Goal: Find specific fact: Find specific fact

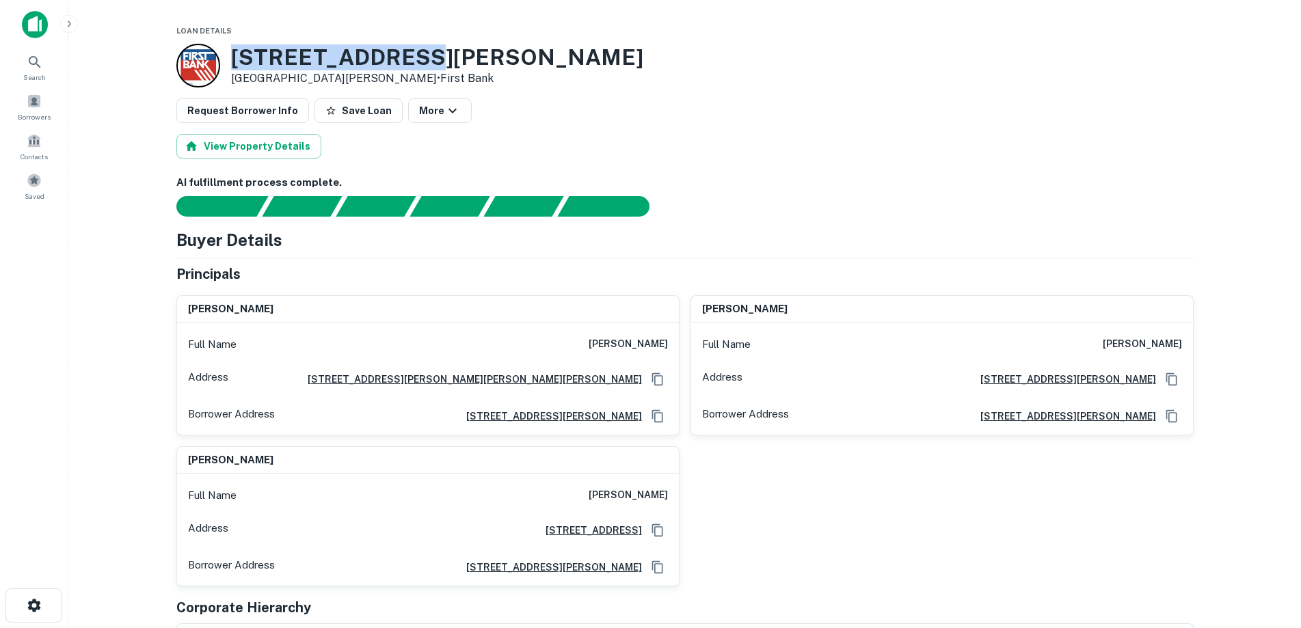
drag, startPoint x: 429, startPoint y: 58, endPoint x: 226, endPoint y: 49, distance: 203.2
click at [226, 49] on div "3400 Bassett St Santa Clara, CA95054 • First Bank" at bounding box center [684, 66] width 1017 height 44
copy h3 "3400 Bassett St"
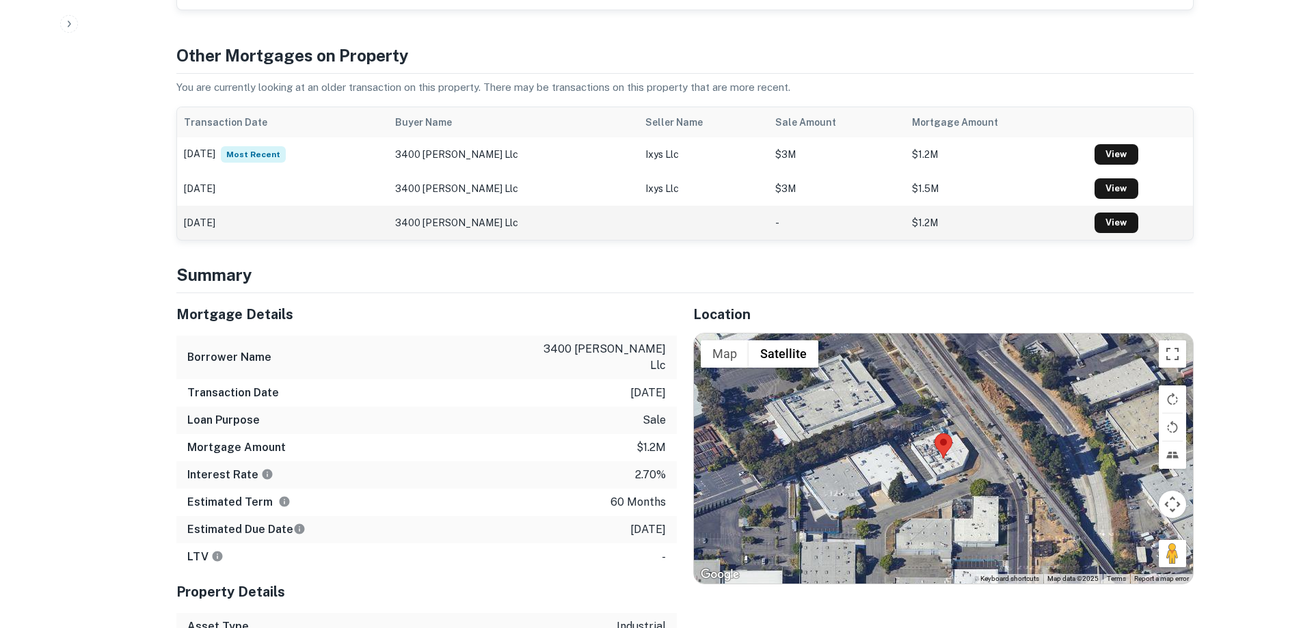
scroll to position [683, 0]
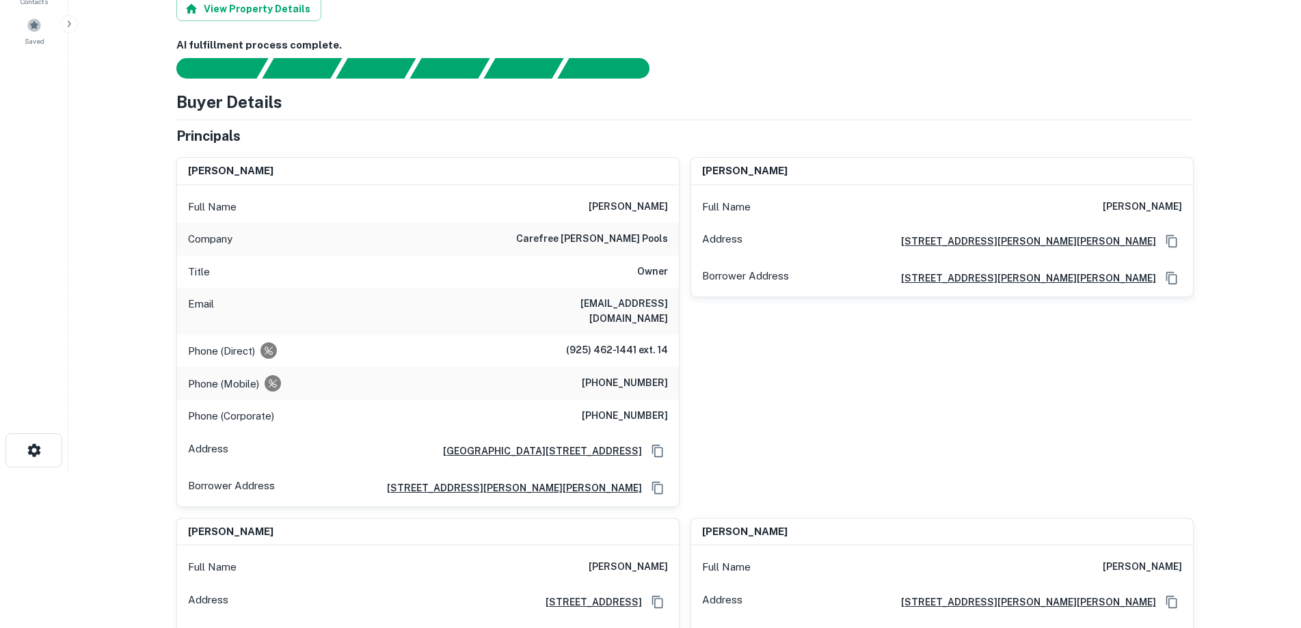
scroll to position [68, 0]
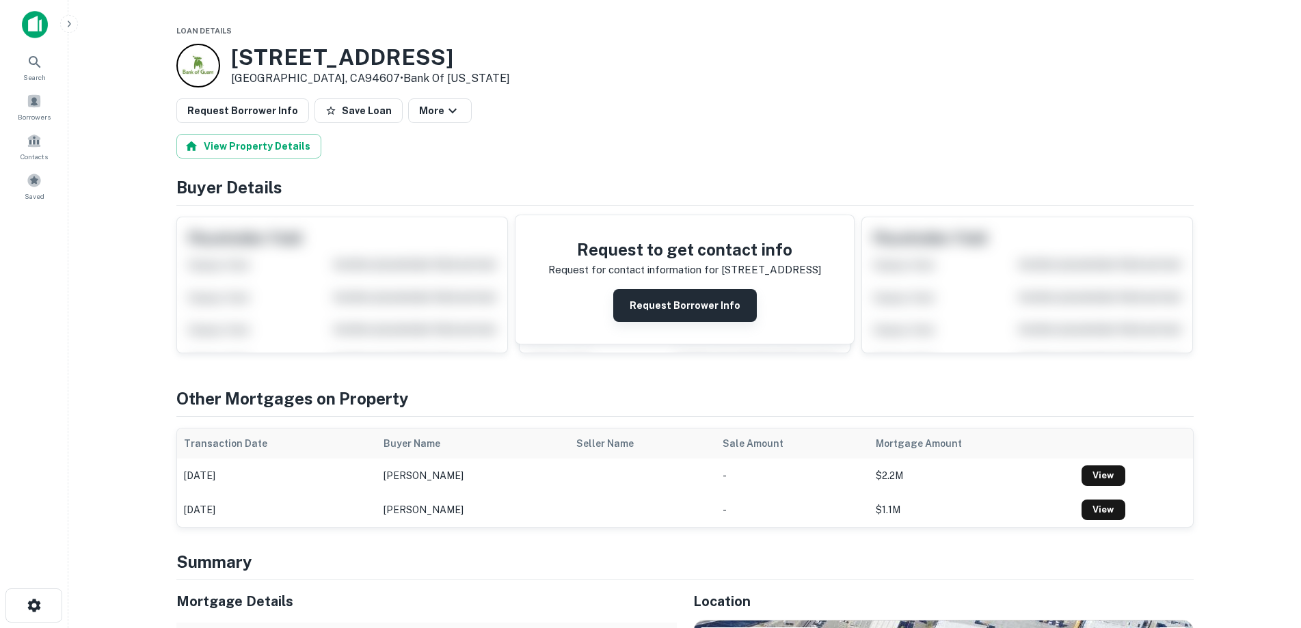
click at [709, 309] on button "Request Borrower Info" at bounding box center [685, 305] width 144 height 33
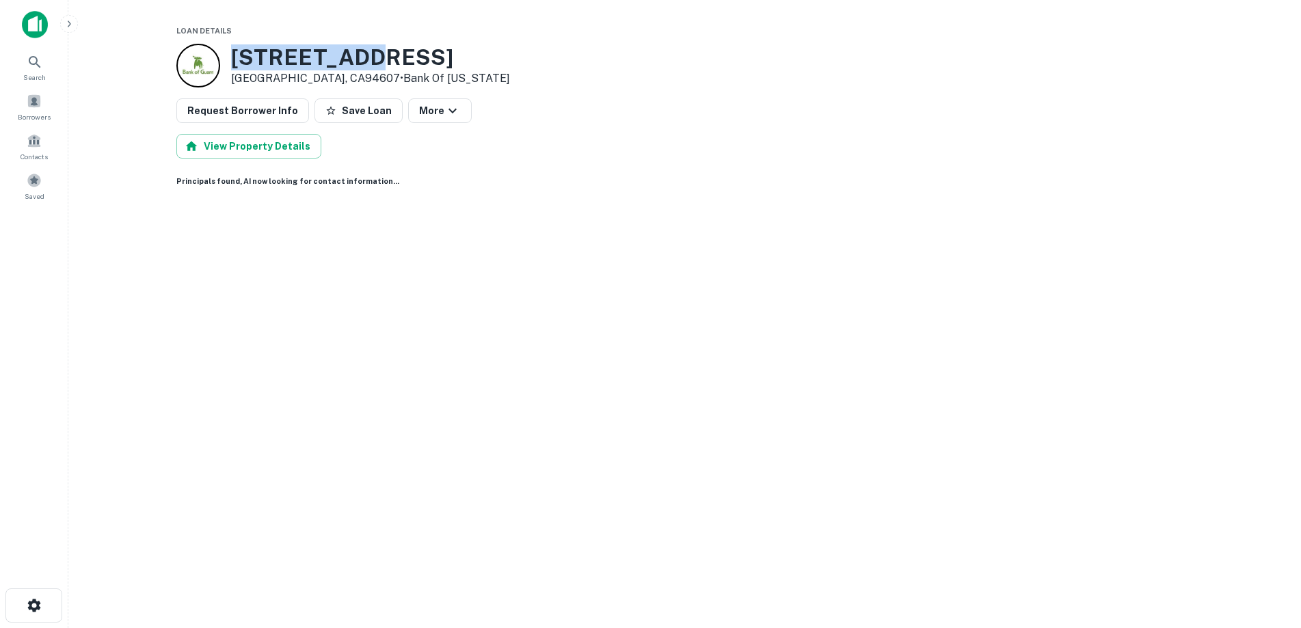
drag, startPoint x: 367, startPoint y: 57, endPoint x: 234, endPoint y: 63, distance: 133.4
click at [234, 63] on h3 "1221 3rd St" at bounding box center [370, 57] width 279 height 26
copy h3 "1221 3rd St"
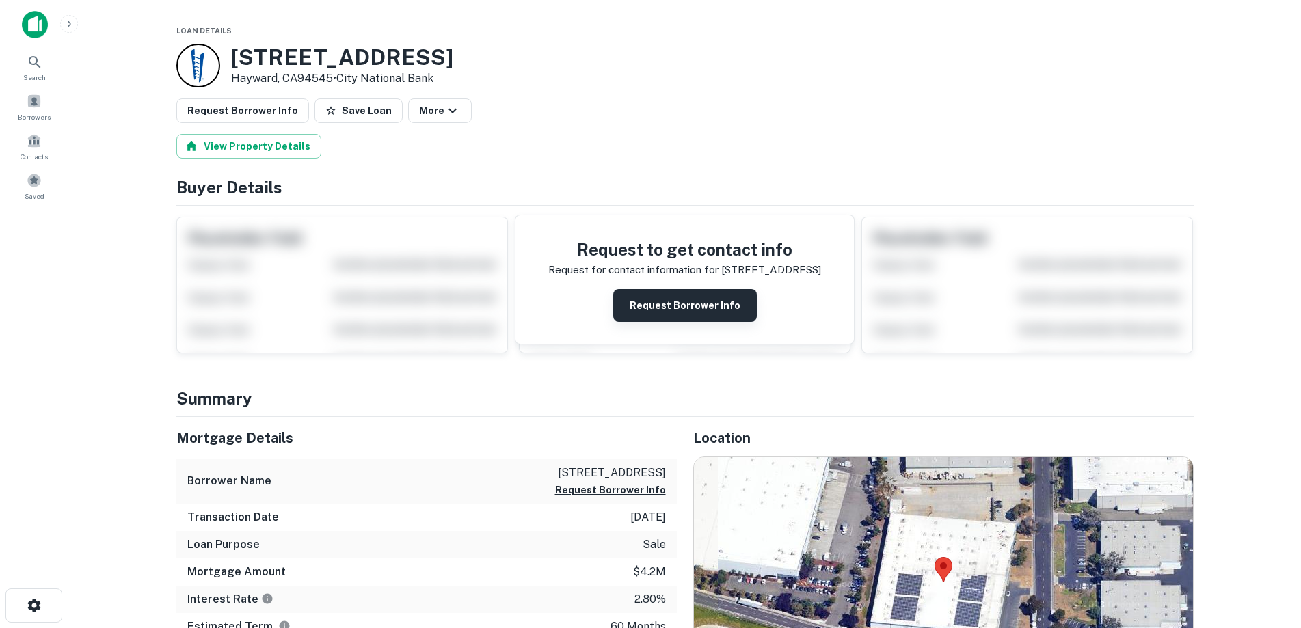
click at [690, 313] on button "Request Borrower Info" at bounding box center [685, 305] width 144 height 33
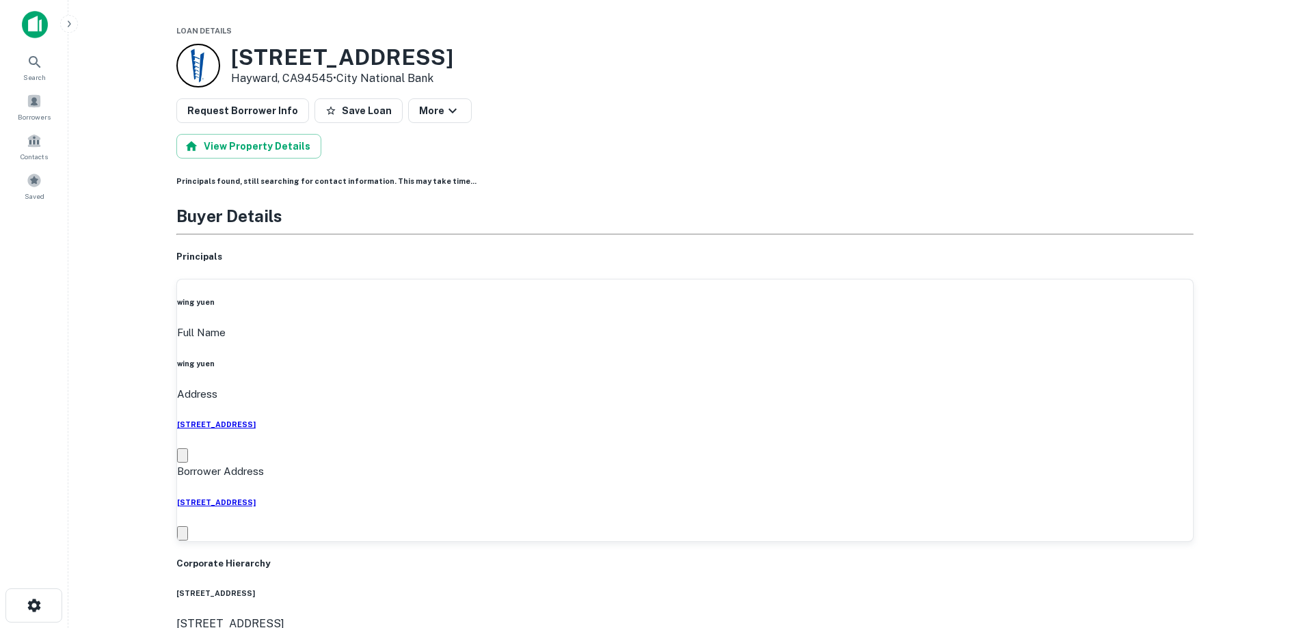
drag, startPoint x: 478, startPoint y: 63, endPoint x: 236, endPoint y: 55, distance: 242.1
click at [236, 55] on div "26599 Corporate Ave Hayward, CA94545 • City National Bank" at bounding box center [684, 66] width 1017 height 44
copy h3 "26599 Corporate Ave"
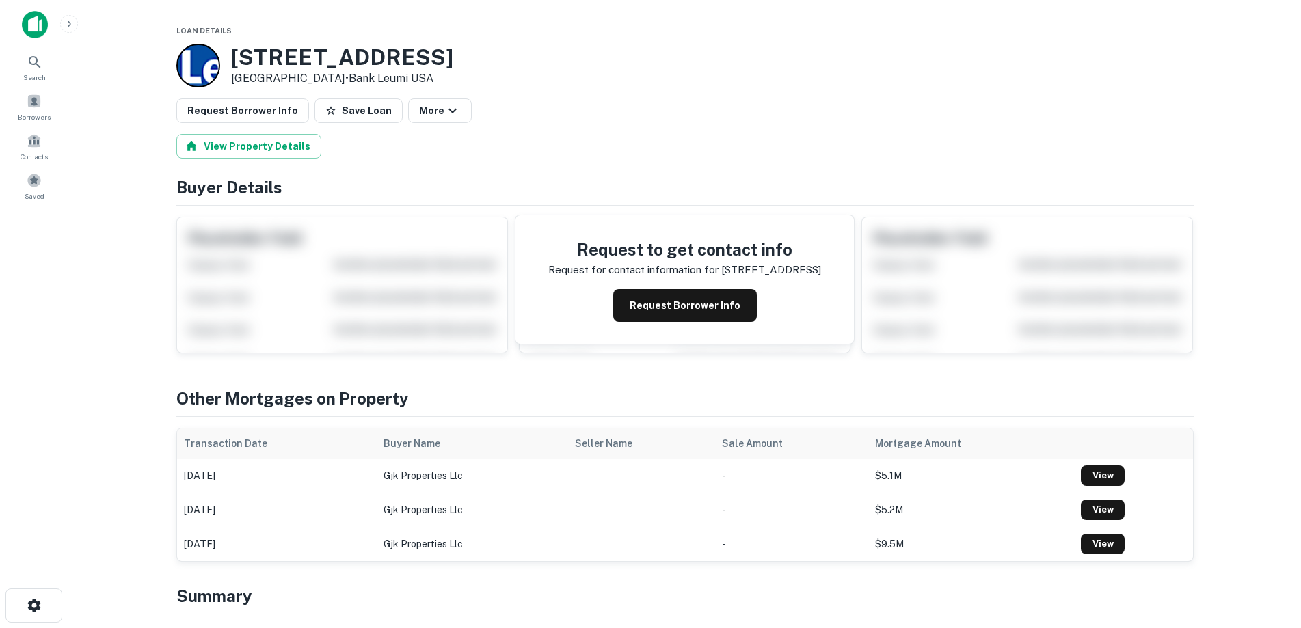
click at [702, 299] on button "Request Borrower Info" at bounding box center [685, 305] width 144 height 33
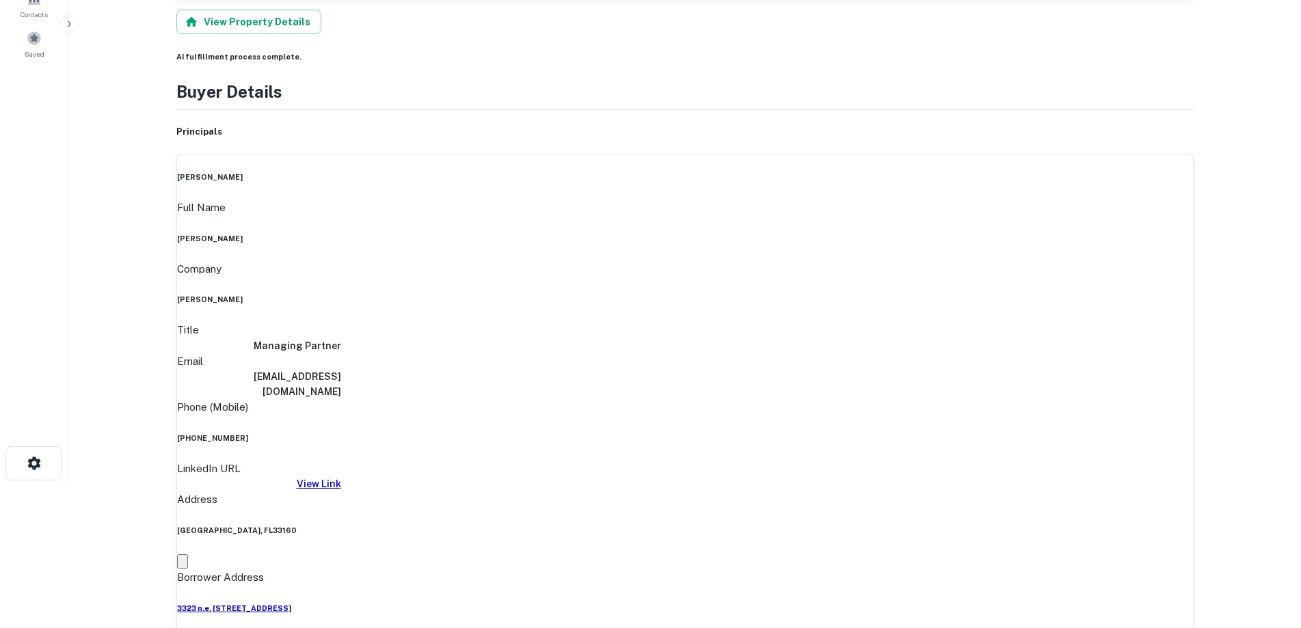
scroll to position [68, 0]
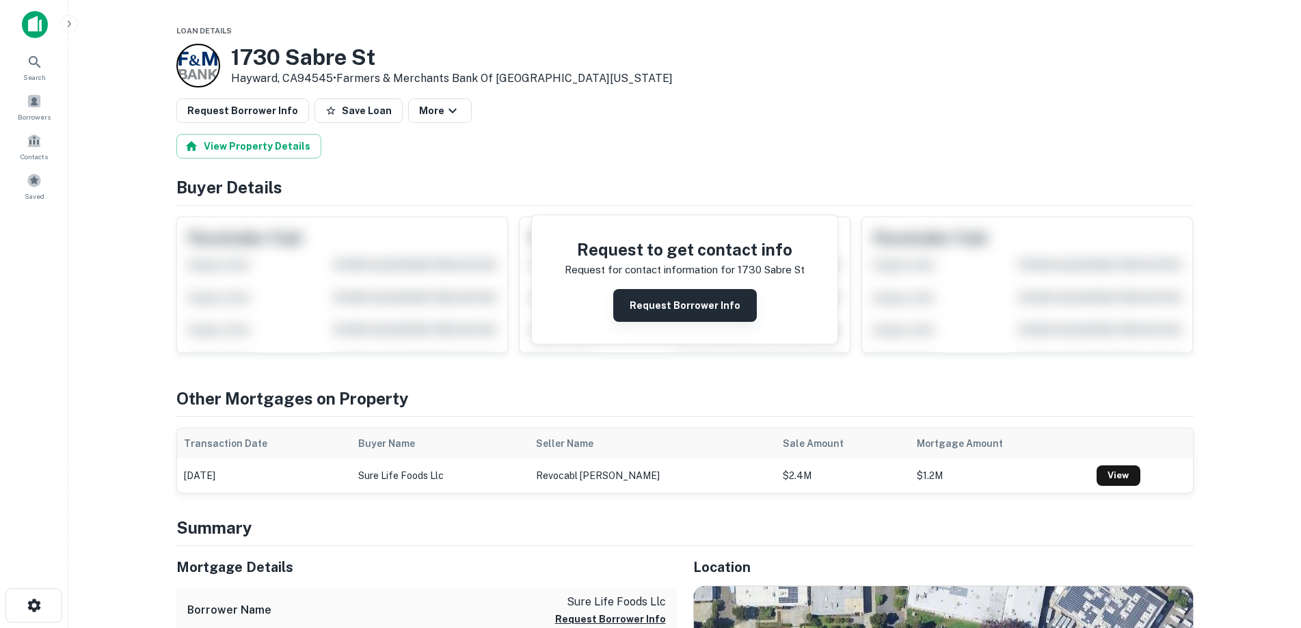
click at [653, 303] on button "Request Borrower Info" at bounding box center [685, 305] width 144 height 33
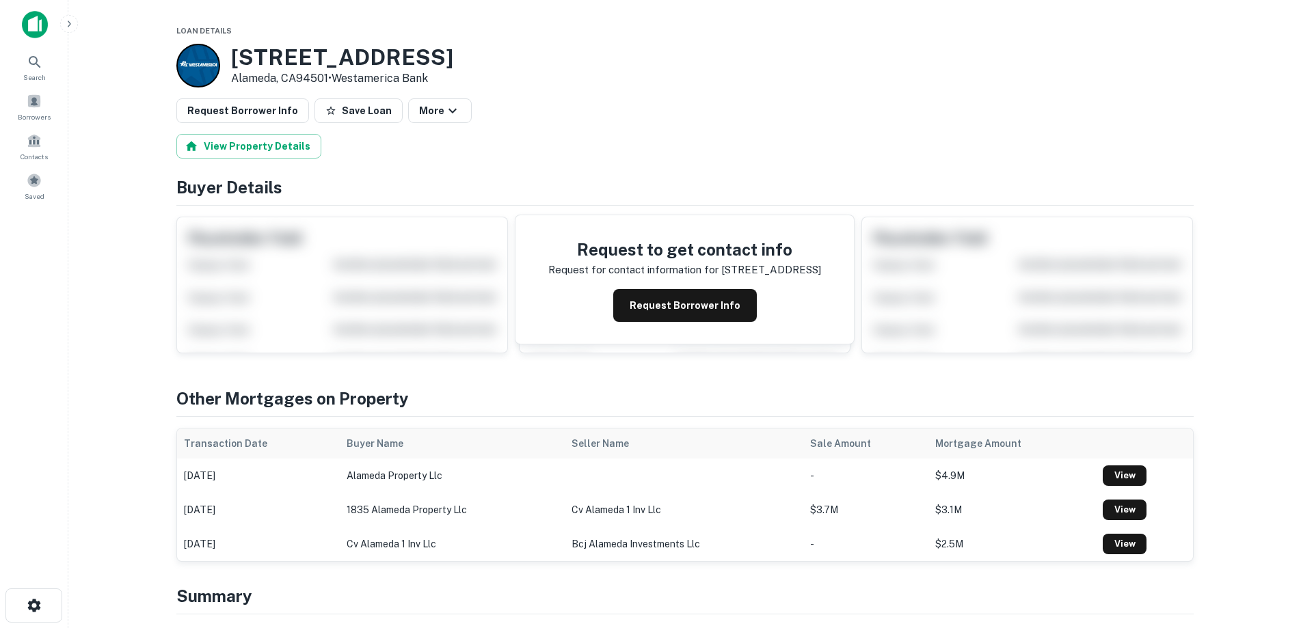
drag, startPoint x: 696, startPoint y: 310, endPoint x: 517, endPoint y: 162, distance: 232.5
click at [692, 308] on button "Request Borrower Info" at bounding box center [685, 305] width 144 height 33
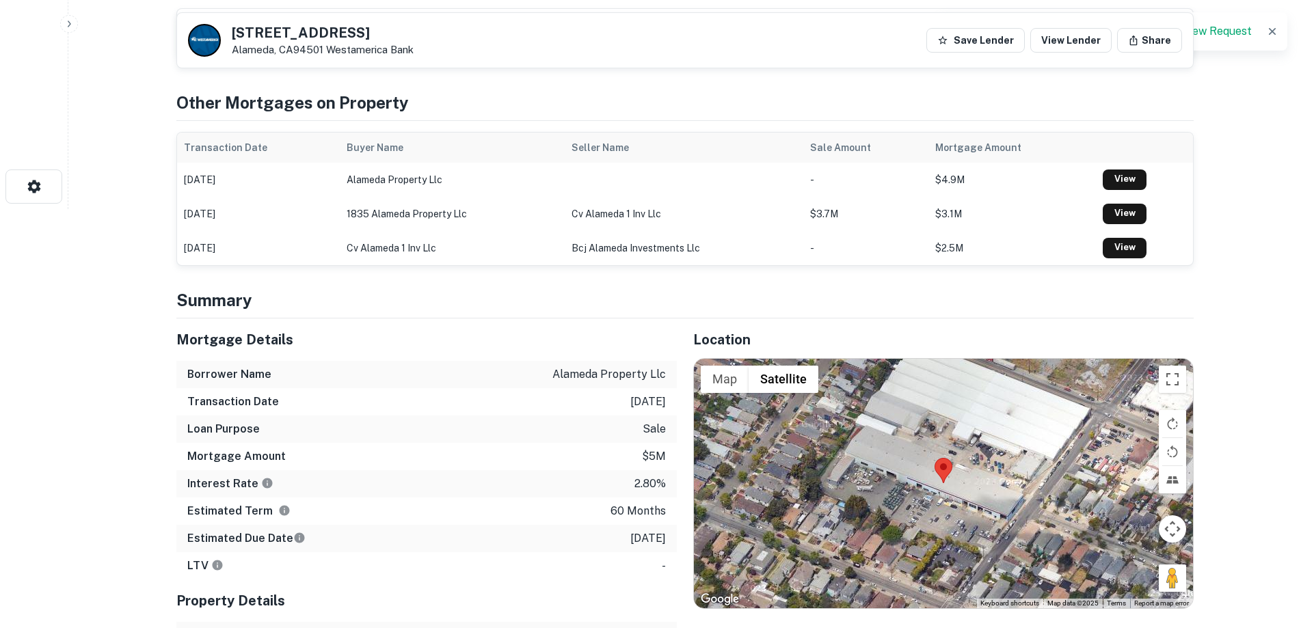
scroll to position [547, 0]
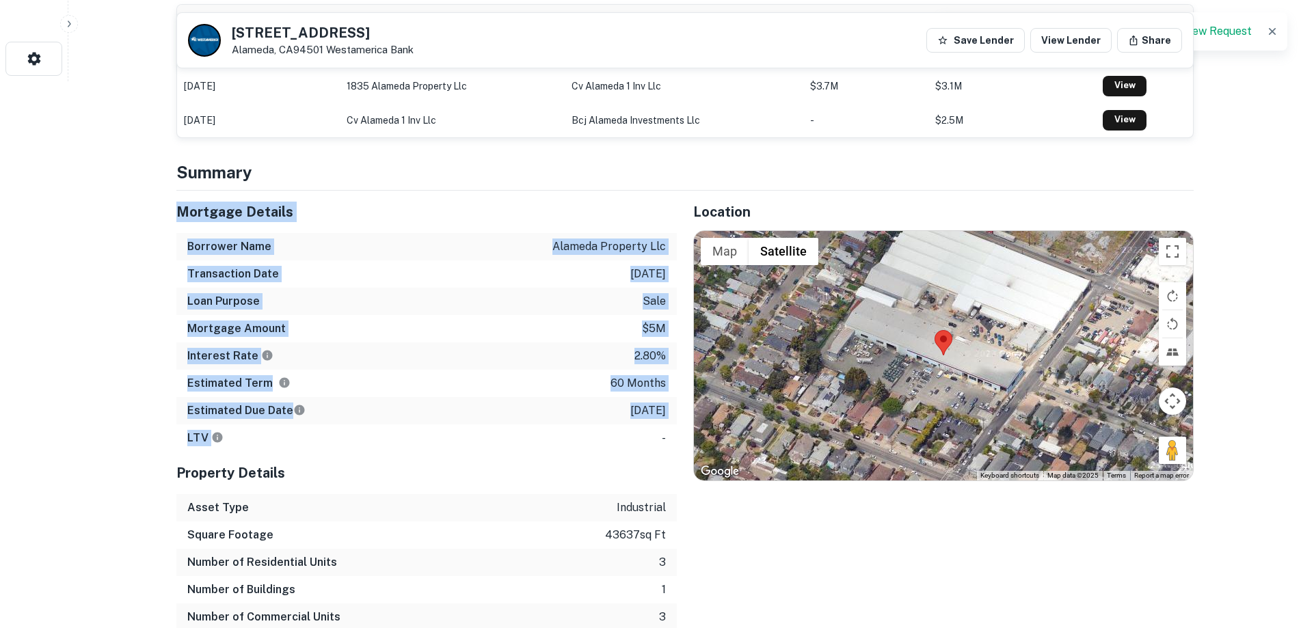
drag, startPoint x: 583, startPoint y: 431, endPoint x: 171, endPoint y: 204, distance: 470.4
click at [171, 204] on div "Mortgage Details Borrower Name alameda property llc Transaction Date 11/24/2020…" at bounding box center [418, 424] width 517 height 467
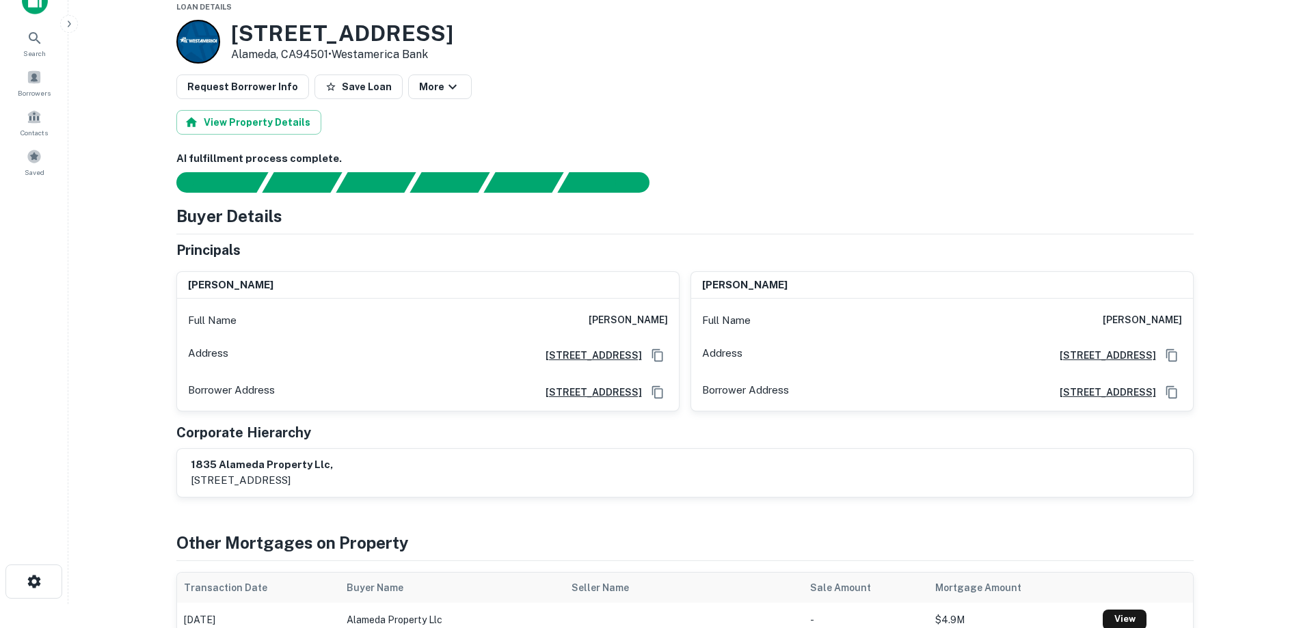
scroll to position [0, 0]
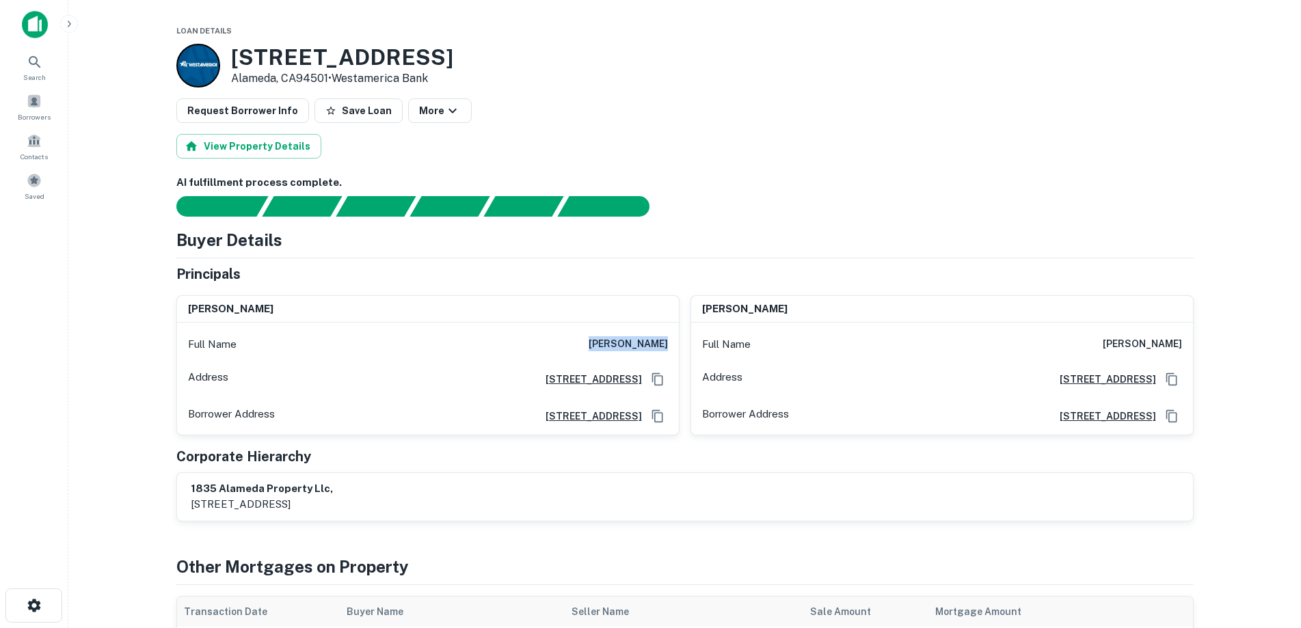
drag, startPoint x: 608, startPoint y: 345, endPoint x: 669, endPoint y: 350, distance: 61.0
click at [669, 350] on div "Full Name guido bertoli" at bounding box center [428, 344] width 502 height 33
copy h6 "guido bertoli"
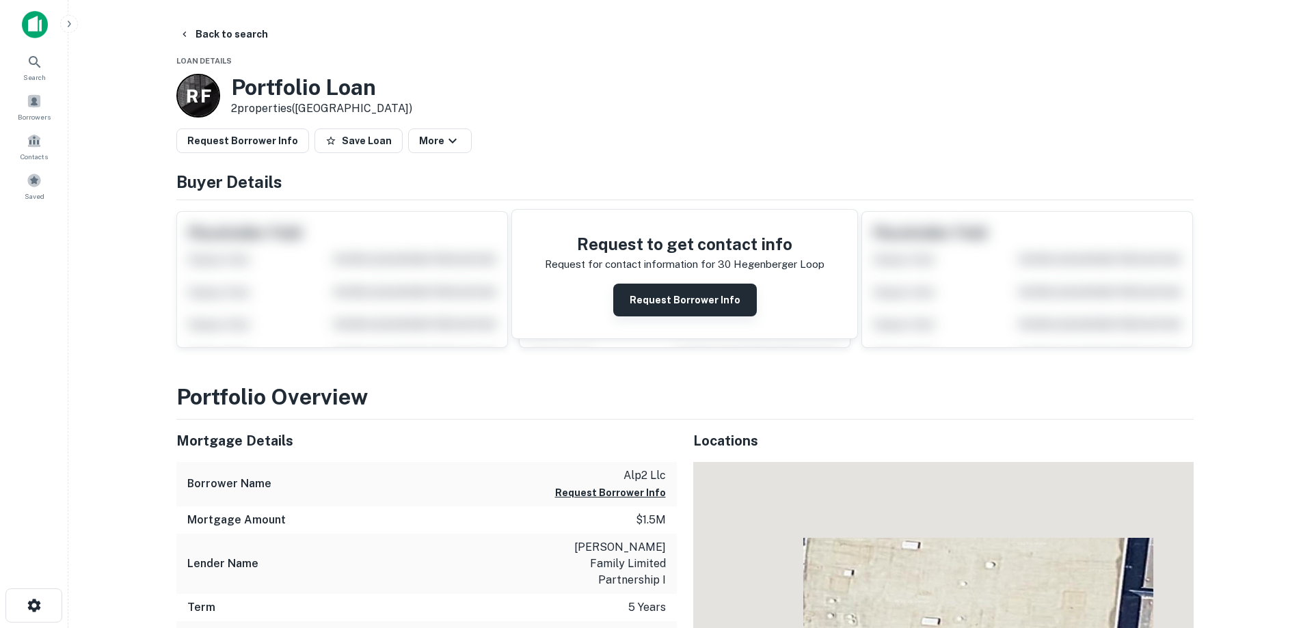
click at [659, 302] on button "Request Borrower Info" at bounding box center [685, 300] width 144 height 33
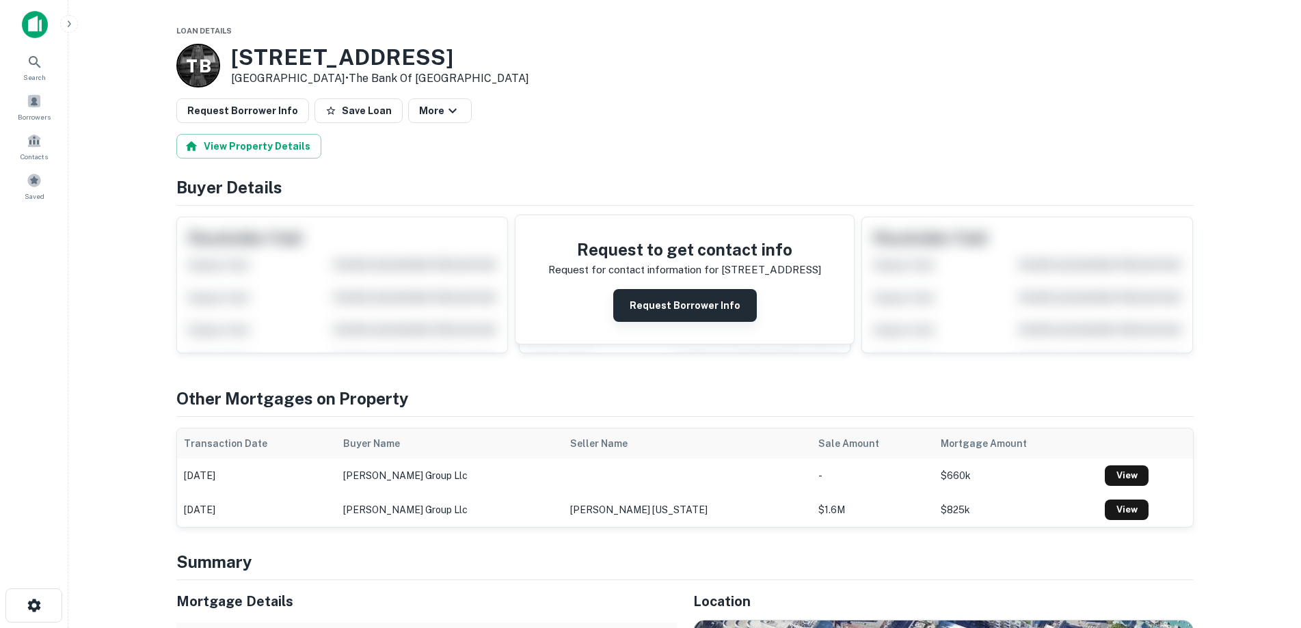
click at [684, 310] on button "Request Borrower Info" at bounding box center [685, 305] width 144 height 33
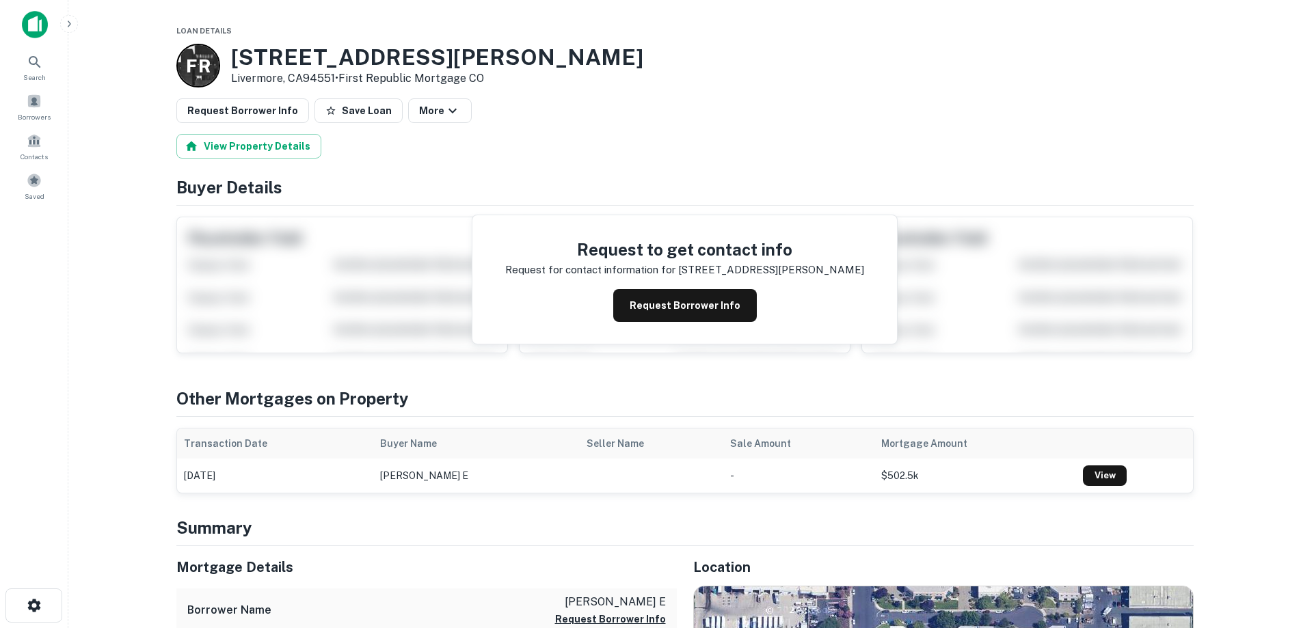
drag, startPoint x: 680, startPoint y: 303, endPoint x: 499, endPoint y: 98, distance: 273.0
click at [680, 301] on button "Request Borrower Info" at bounding box center [685, 305] width 144 height 33
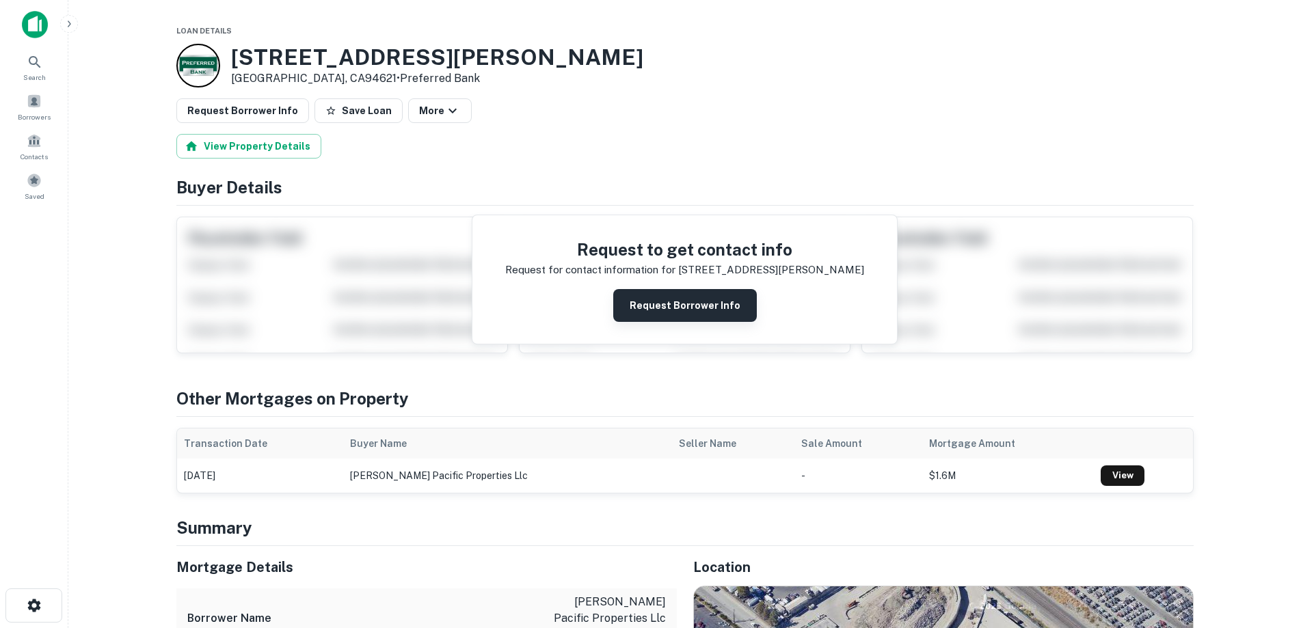
click at [647, 312] on button "Request Borrower Info" at bounding box center [685, 305] width 144 height 33
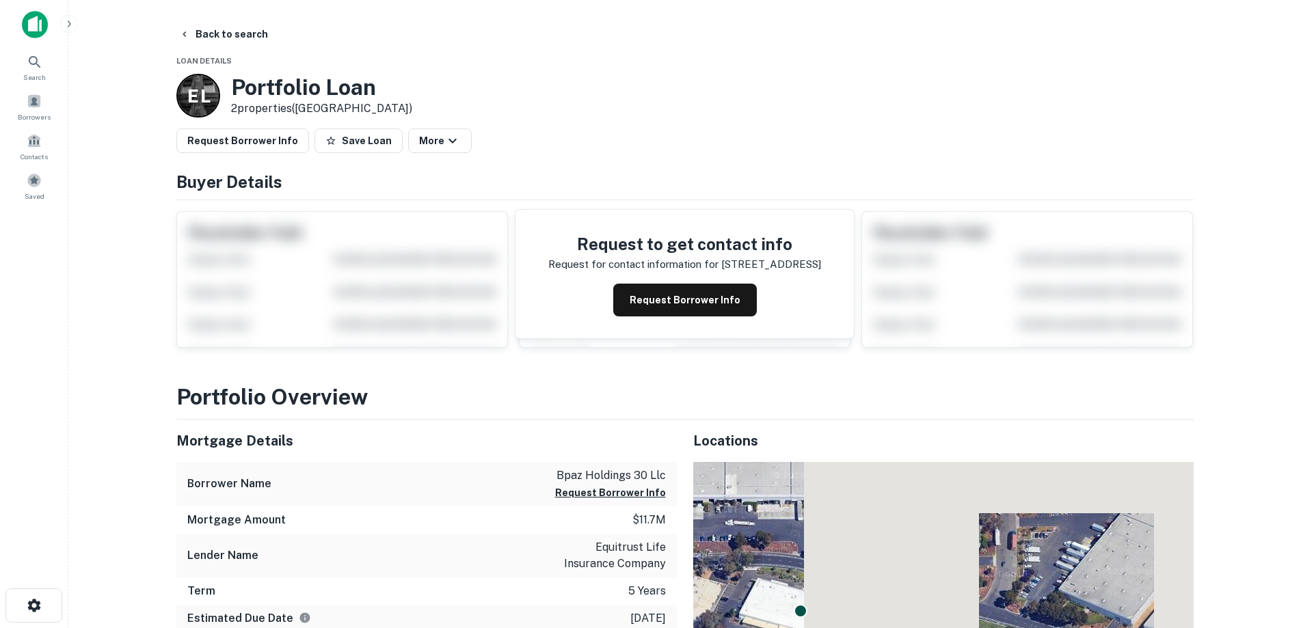
click at [677, 308] on button "Request Borrower Info" at bounding box center [685, 300] width 144 height 33
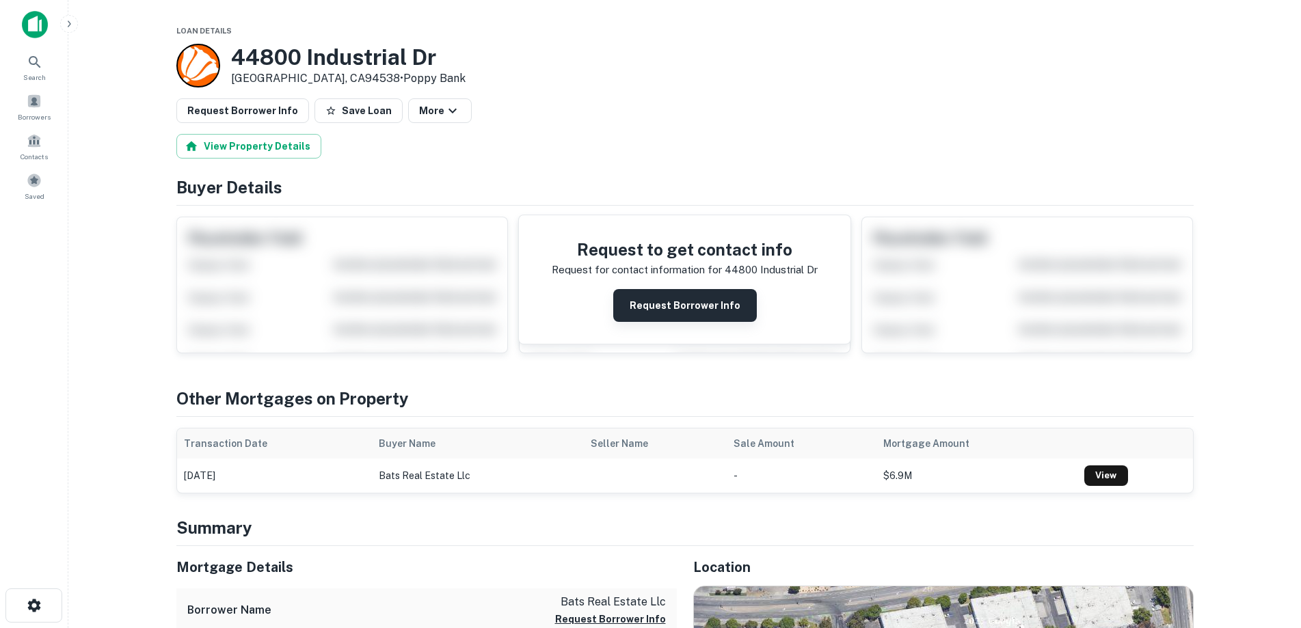
click at [643, 310] on button "Request Borrower Info" at bounding box center [685, 305] width 144 height 33
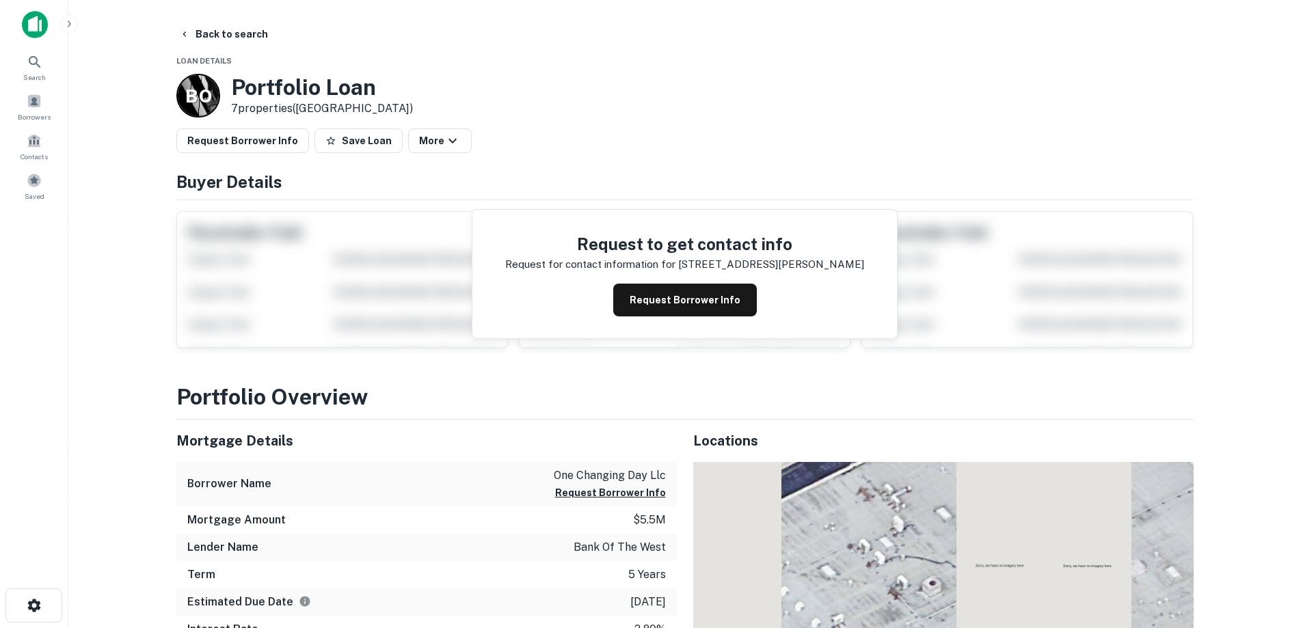
click at [660, 299] on button "Request Borrower Info" at bounding box center [685, 300] width 144 height 33
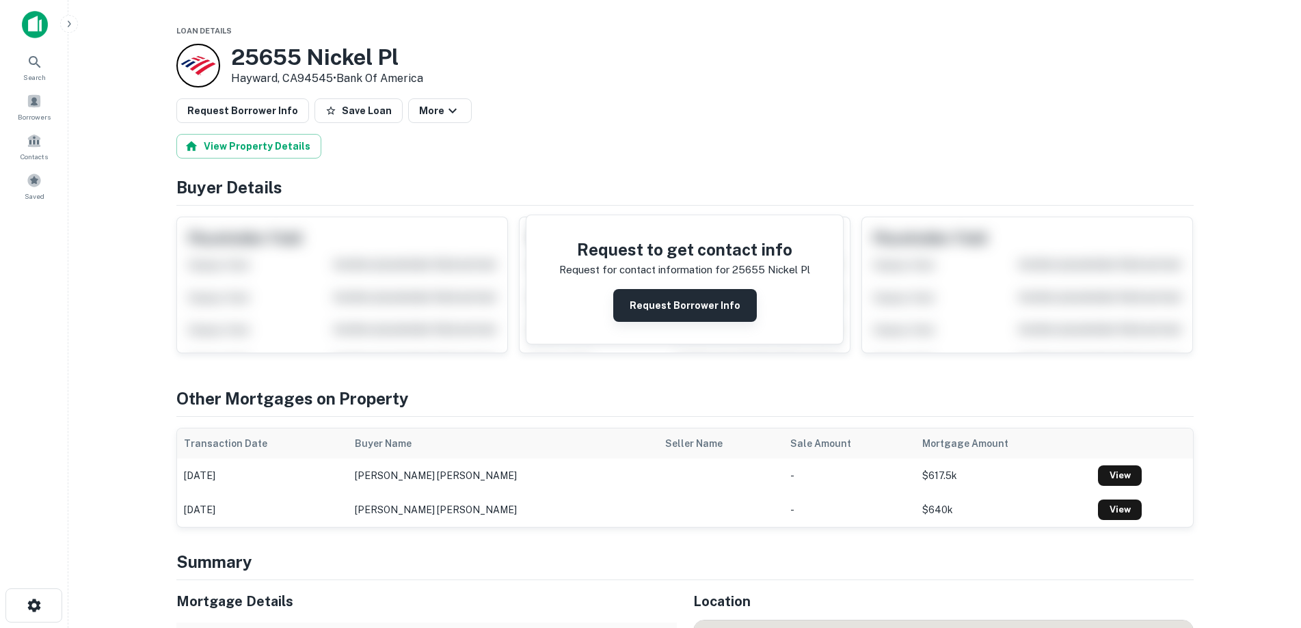
click at [651, 314] on button "Request Borrower Info" at bounding box center [685, 305] width 144 height 33
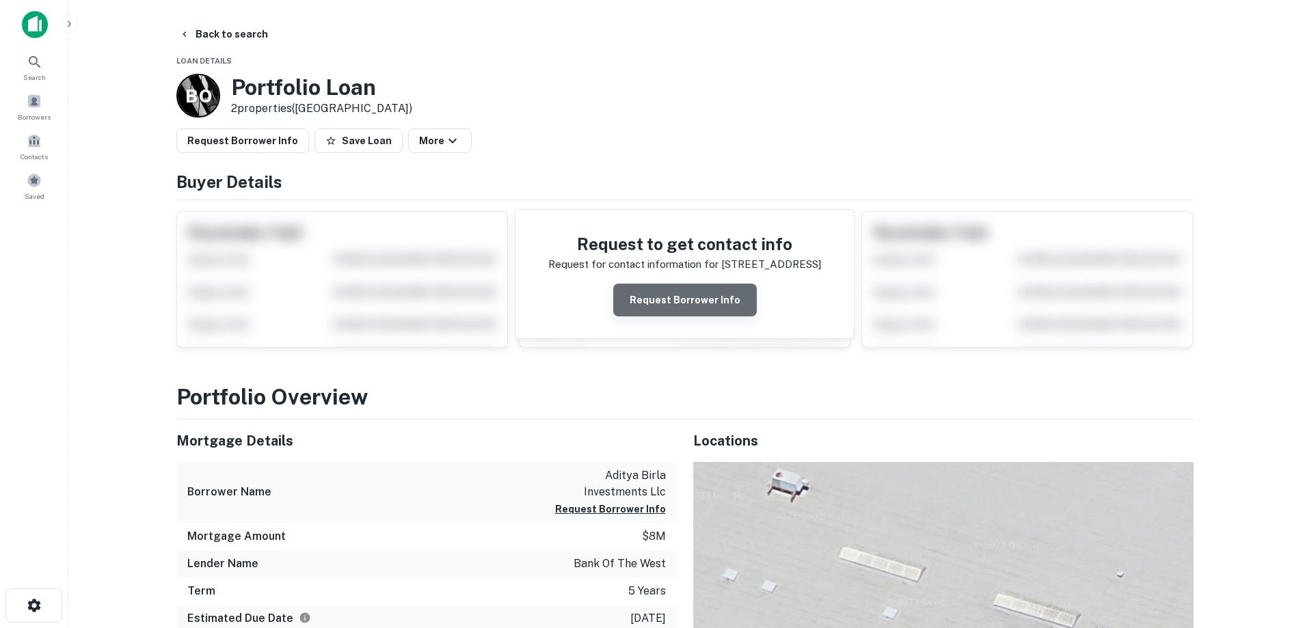
click at [693, 305] on button "Request Borrower Info" at bounding box center [685, 300] width 144 height 33
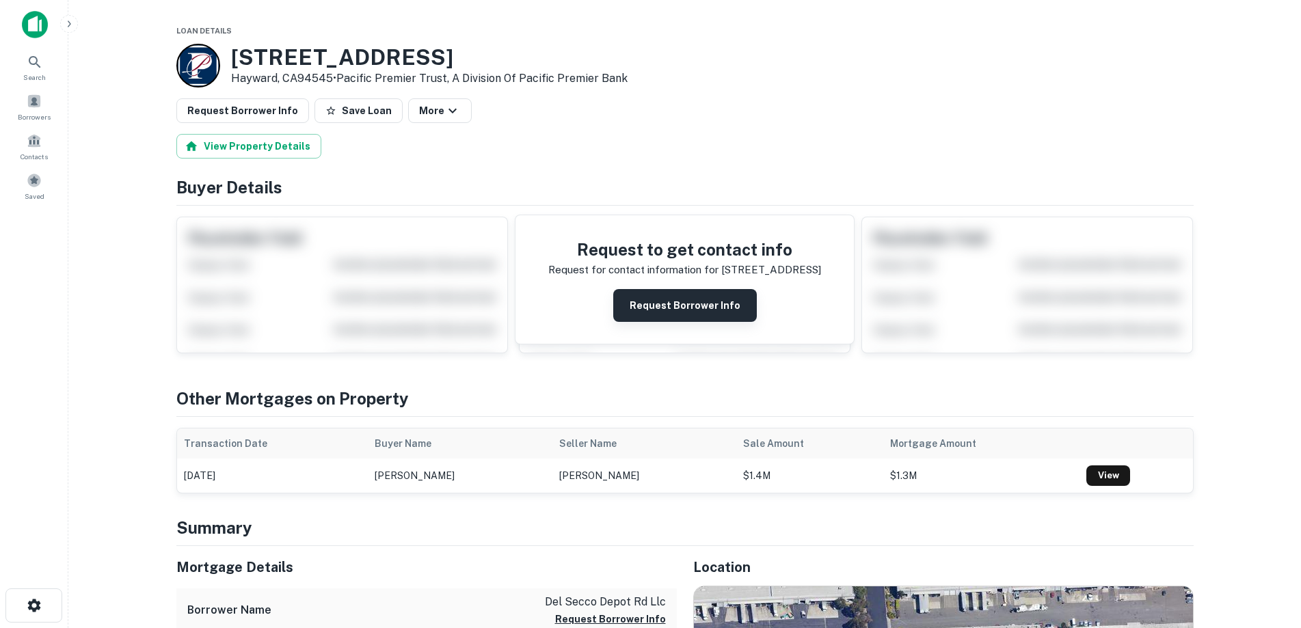
click at [677, 297] on button "Request Borrower Info" at bounding box center [685, 305] width 144 height 33
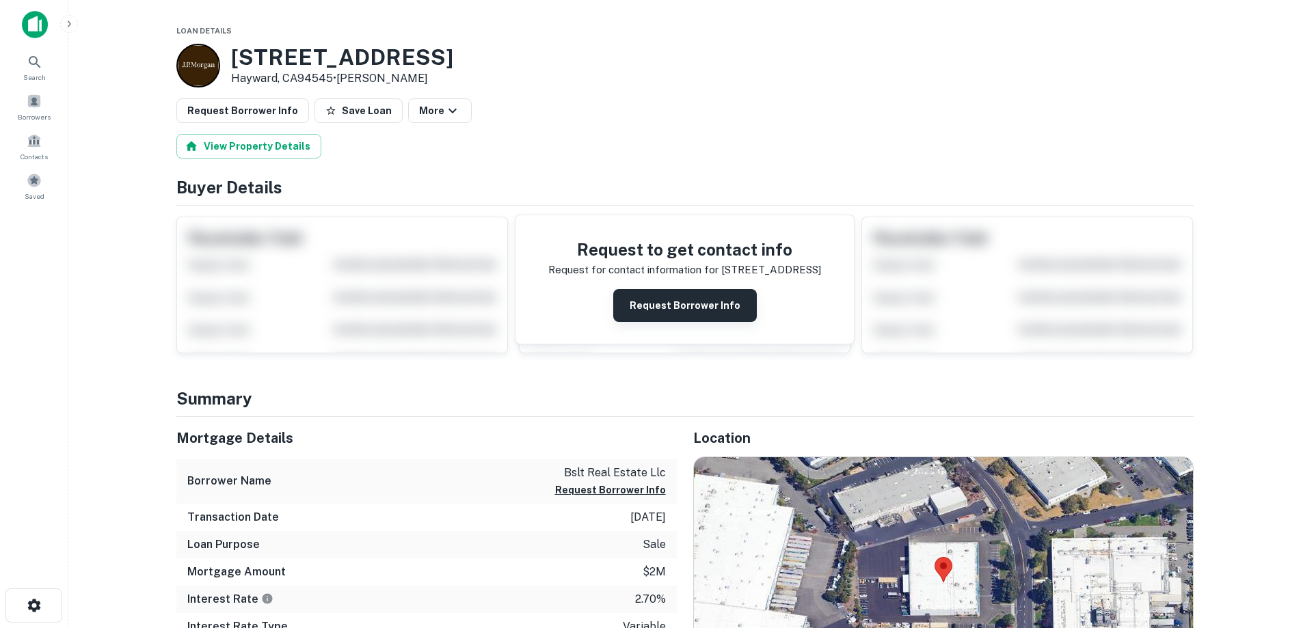
click at [682, 303] on button "Request Borrower Info" at bounding box center [685, 305] width 144 height 33
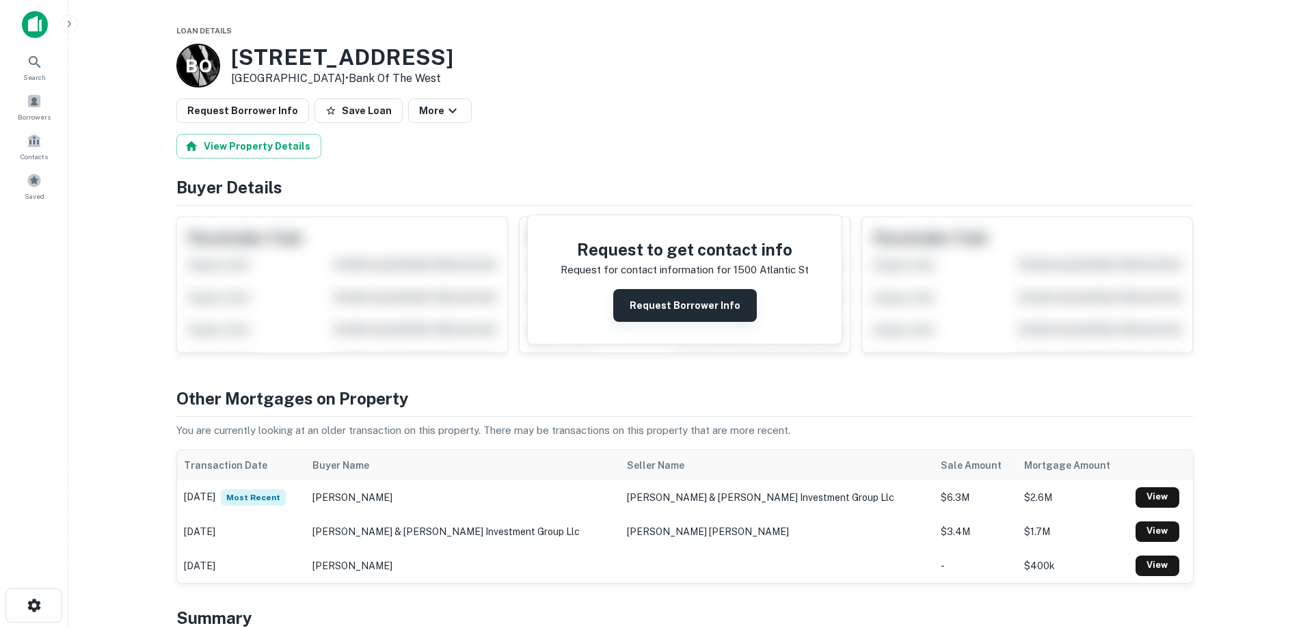
click at [694, 299] on button "Request Borrower Info" at bounding box center [685, 305] width 144 height 33
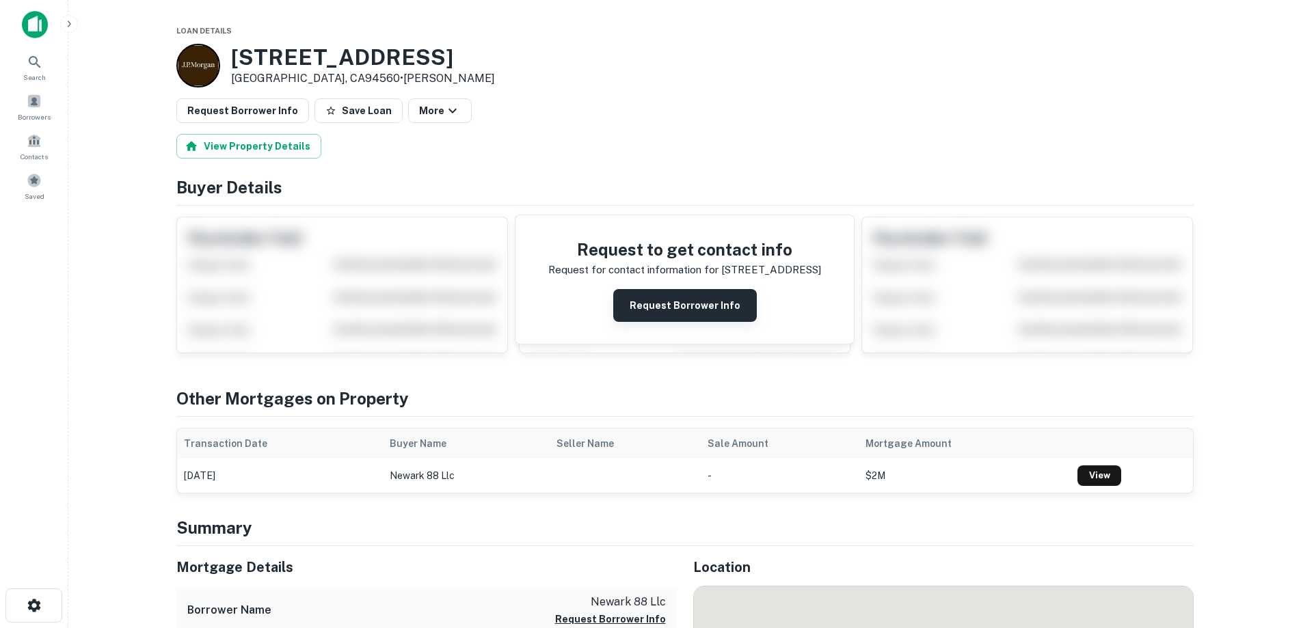
click at [709, 301] on button "Request Borrower Info" at bounding box center [685, 305] width 144 height 33
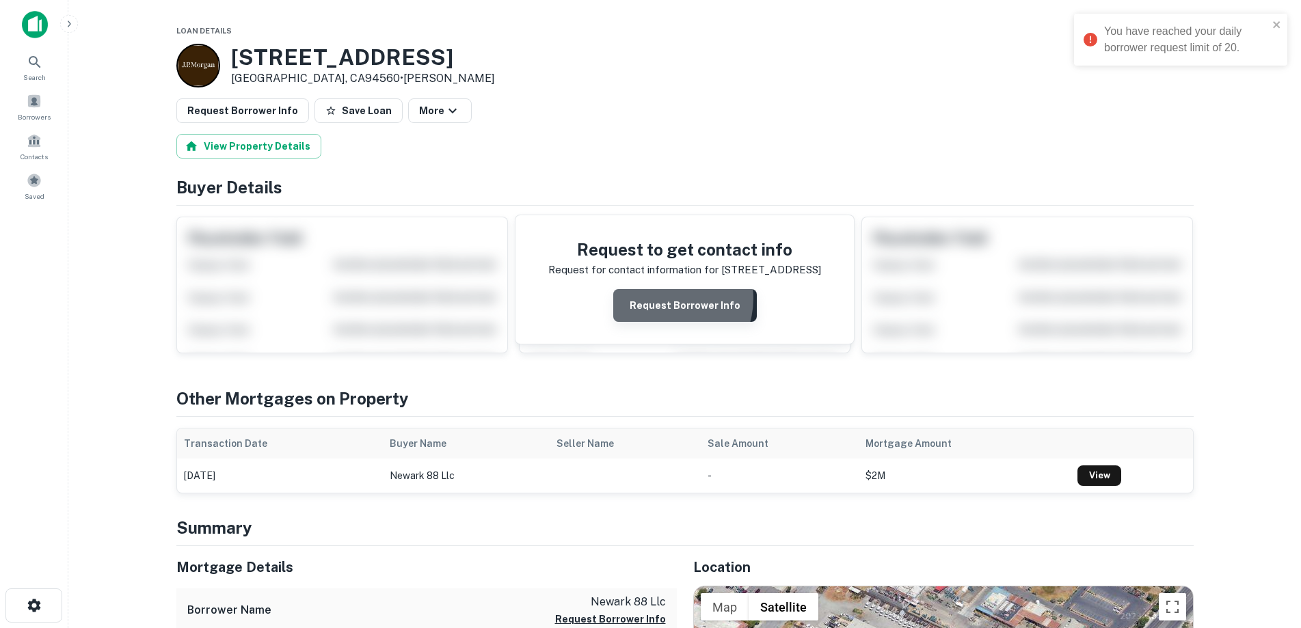
click at [665, 299] on button "Request Borrower Info" at bounding box center [685, 305] width 144 height 33
click at [684, 303] on button "Request Borrower Info" at bounding box center [685, 305] width 144 height 33
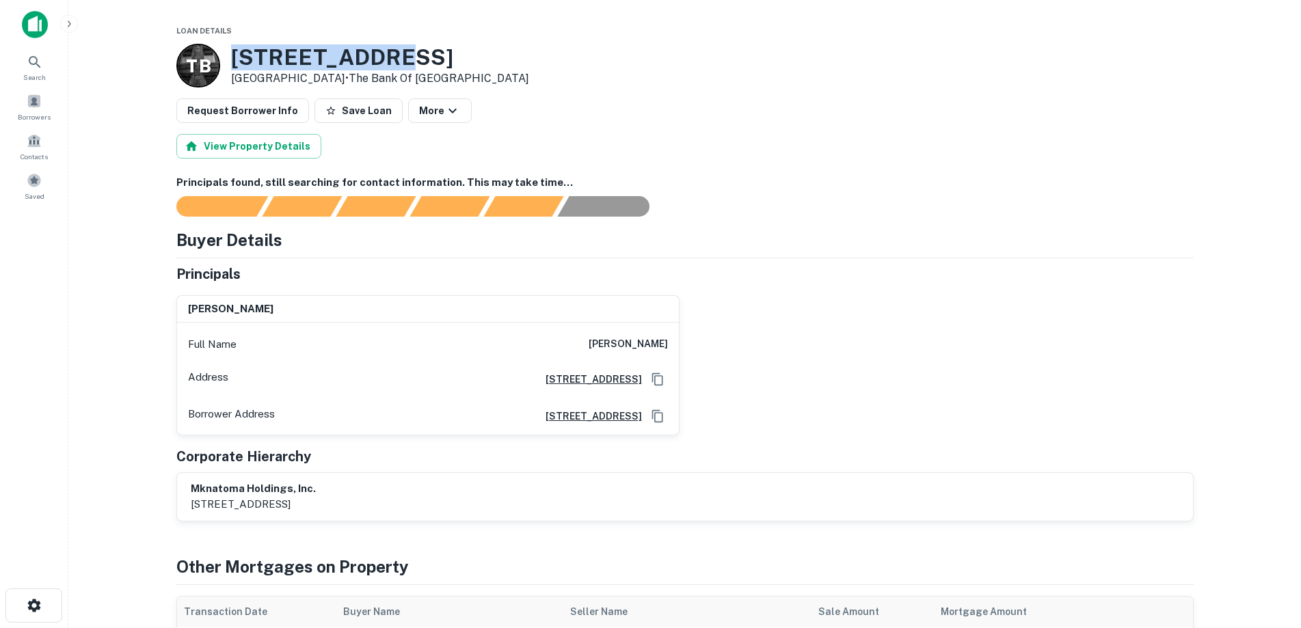
drag, startPoint x: 405, startPoint y: 51, endPoint x: 234, endPoint y: 43, distance: 171.0
copy h3 "661 Natoma St"
click at [405, 73] on link "The Bank Of Nova Scotia" at bounding box center [439, 78] width 180 height 13
click at [413, 57] on h3 "661 Natoma St" at bounding box center [380, 57] width 298 height 26
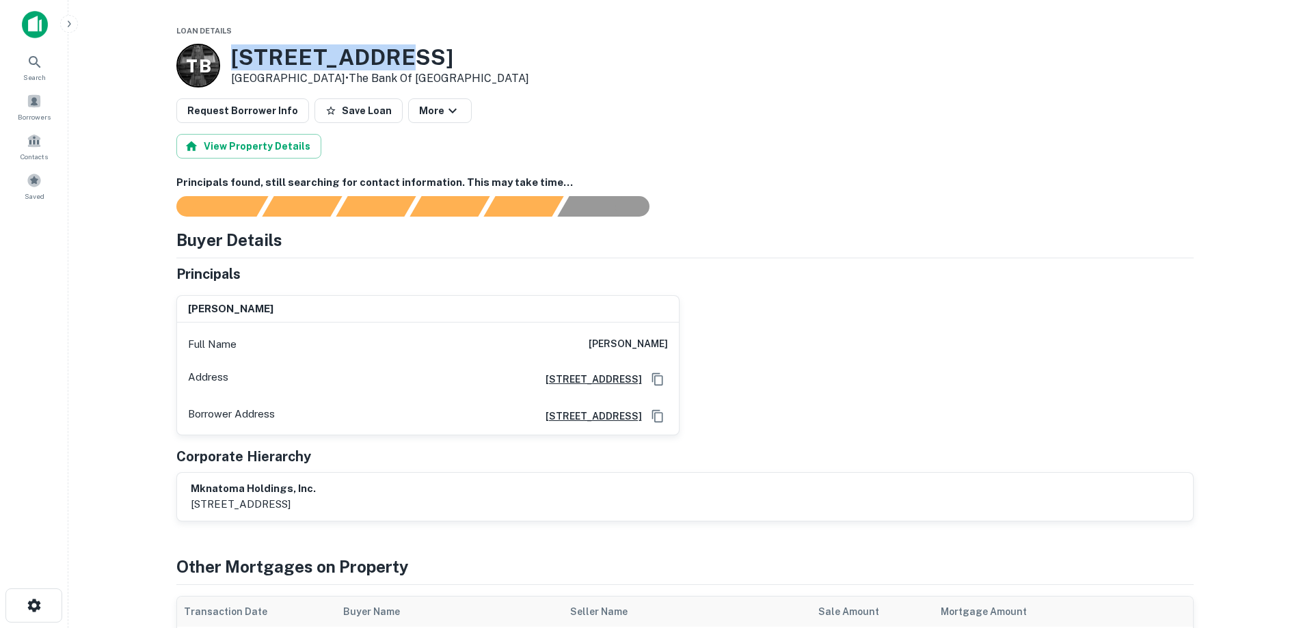
drag, startPoint x: 426, startPoint y: 51, endPoint x: 226, endPoint y: 42, distance: 200.4
copy h3 "661 Natoma St"
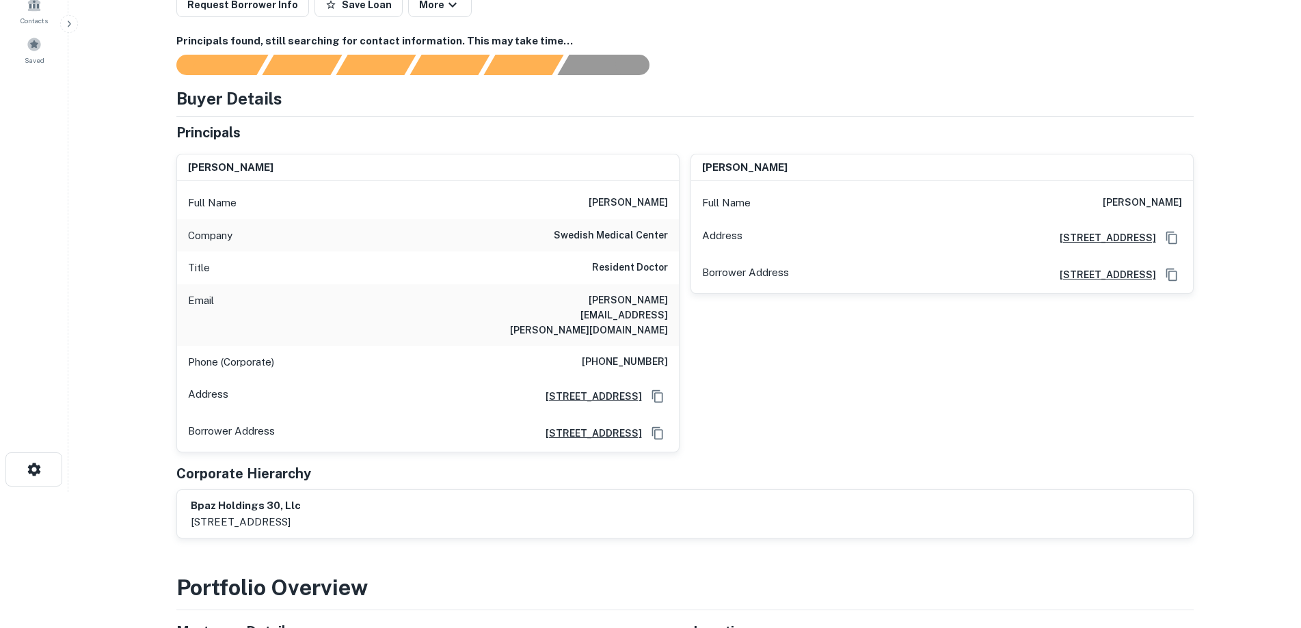
scroll to position [137, 0]
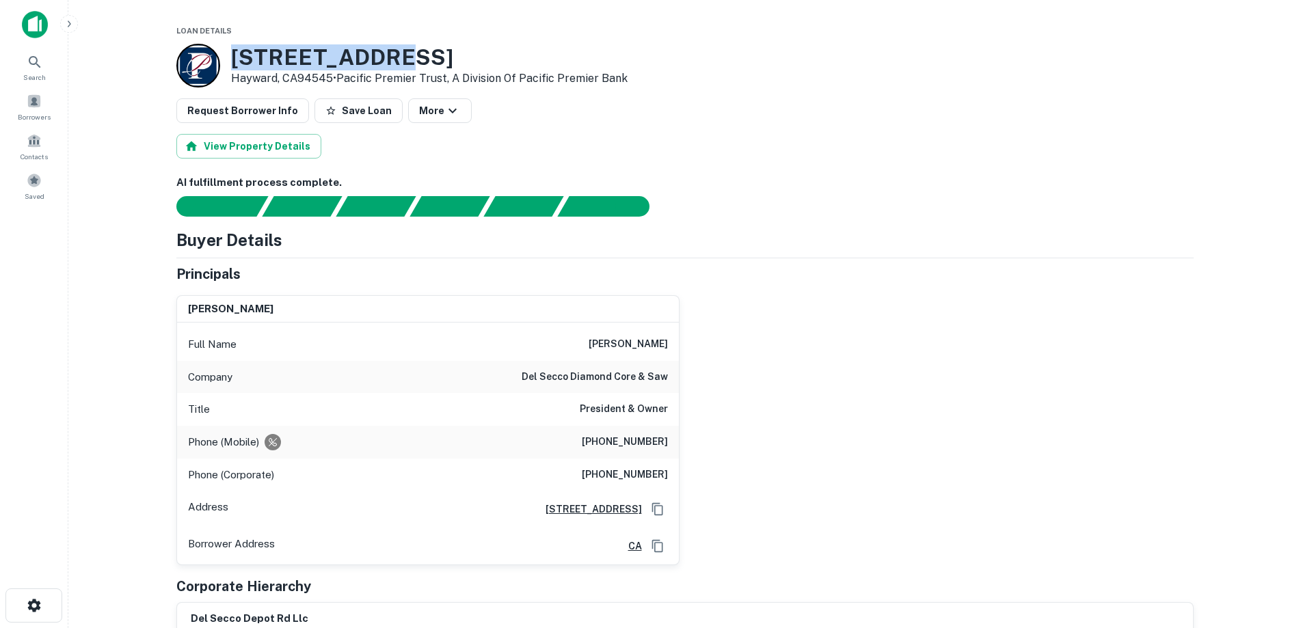
drag, startPoint x: 400, startPoint y: 52, endPoint x: 236, endPoint y: 46, distance: 163.4
click at [236, 46] on h3 "3311 Depot Rd" at bounding box center [429, 57] width 396 height 26
copy h3 "3311 Depot Rd"
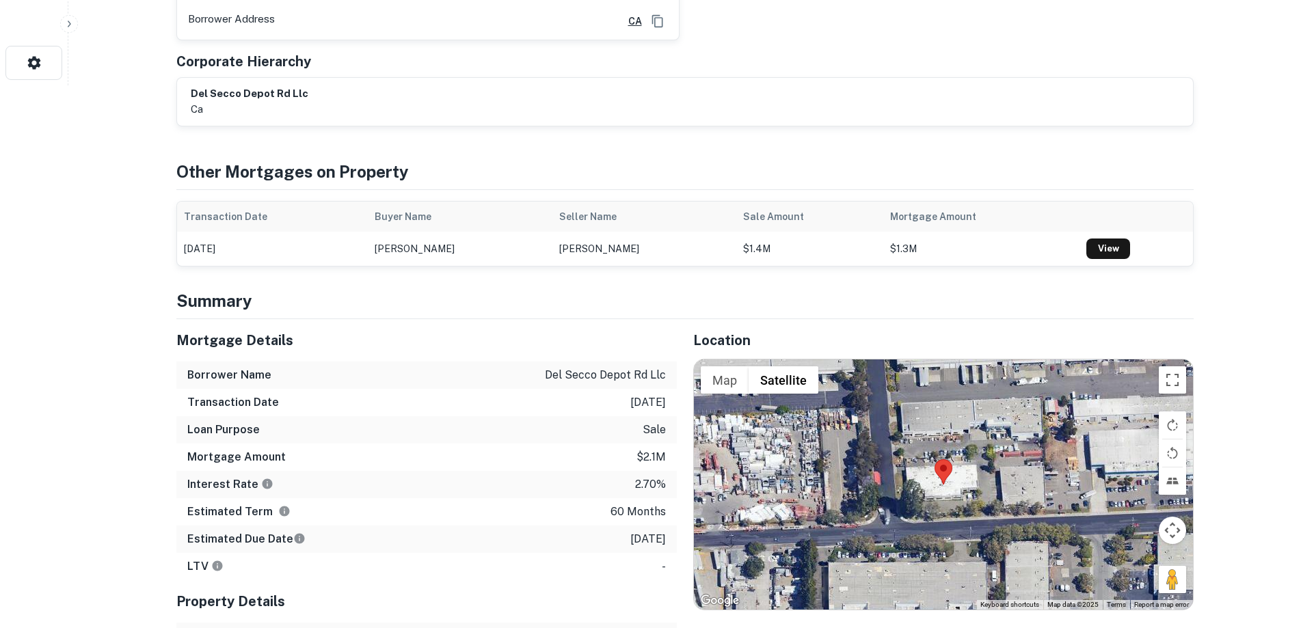
scroll to position [683, 0]
